Goal: Task Accomplishment & Management: Manage account settings

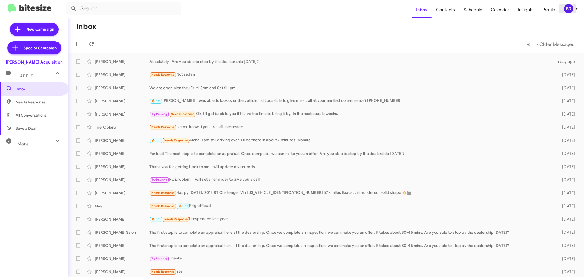
click at [564, 7] on div "BR" at bounding box center [568, 8] width 9 height 9
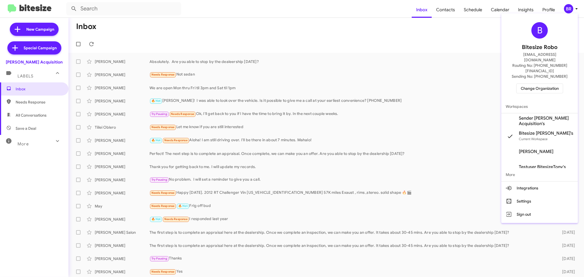
click at [538, 84] on span "Change Organization" at bounding box center [539, 88] width 38 height 9
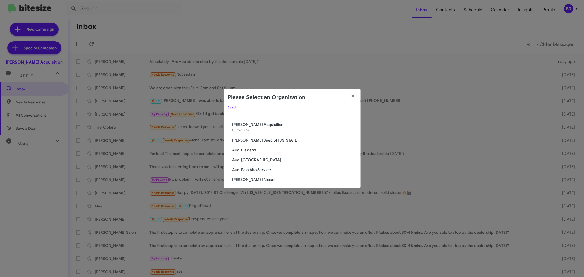
click at [270, 114] on input "Search" at bounding box center [292, 113] width 128 height 4
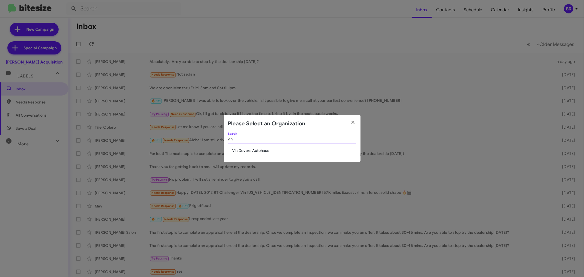
type input "vin"
click at [258, 148] on span "Vin Devers Autohaus" at bounding box center [294, 150] width 124 height 5
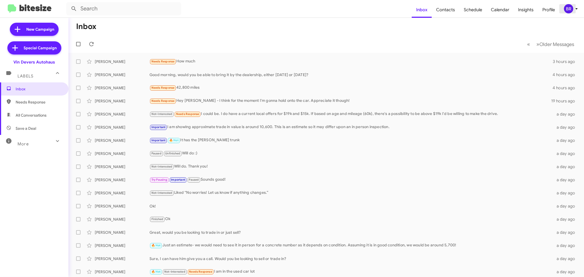
click at [568, 13] on div "BR" at bounding box center [568, 8] width 9 height 9
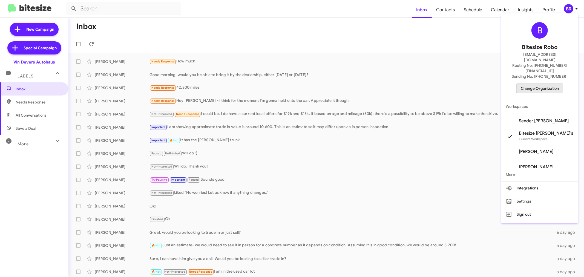
click at [532, 84] on span "Change Organization" at bounding box center [539, 88] width 38 height 9
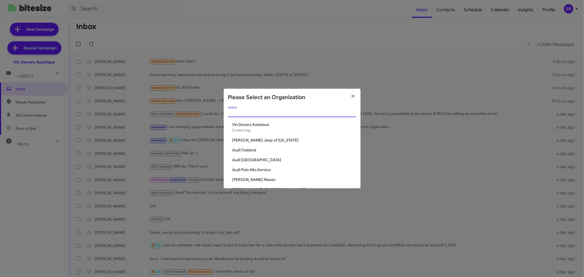
click at [291, 113] on input "Search" at bounding box center [292, 113] width 128 height 4
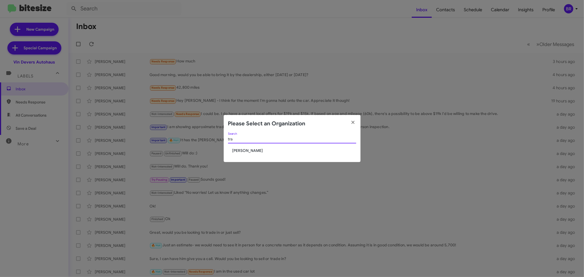
type input "tra"
click at [253, 149] on span "[PERSON_NAME]" at bounding box center [294, 150] width 124 height 5
